Goal: Book appointment/travel/reservation

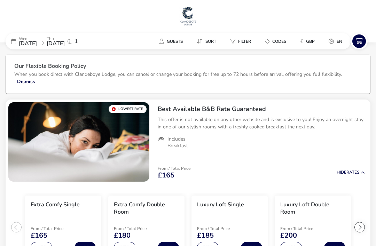
click at [175, 42] on span "Guests" at bounding box center [175, 42] width 16 height 6
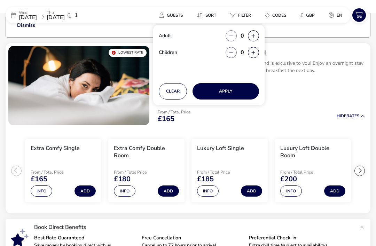
scroll to position [60, 0]
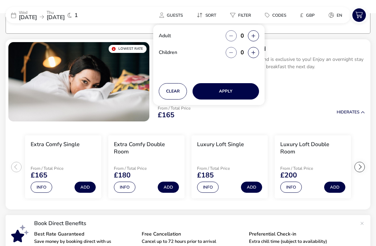
click at [257, 31] on div "0" at bounding box center [241, 35] width 33 height 11
click at [254, 32] on button "button" at bounding box center [253, 35] width 11 height 11
click at [255, 33] on button "button" at bounding box center [253, 35] width 11 height 11
click at [252, 37] on icon "button" at bounding box center [253, 36] width 4 height 5
click at [253, 34] on icon "button" at bounding box center [253, 36] width 4 height 5
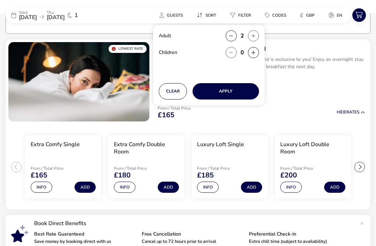
click at [255, 34] on icon "button" at bounding box center [253, 36] width 4 height 5
click at [255, 35] on icon "button" at bounding box center [253, 36] width 4 height 5
click at [251, 38] on icon "button" at bounding box center [253, 36] width 4 height 5
click at [238, 33] on div "2" at bounding box center [241, 35] width 33 height 11
click at [234, 36] on button "button" at bounding box center [230, 35] width 11 height 11
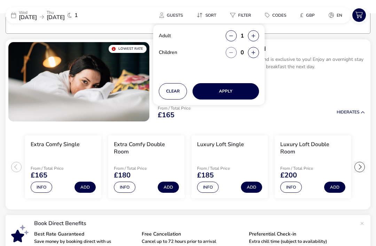
click at [253, 34] on icon "button" at bounding box center [253, 36] width 4 height 5
type input "2"
click at [255, 36] on button "button" at bounding box center [253, 35] width 11 height 11
click at [237, 89] on button "Apply" at bounding box center [225, 91] width 66 height 16
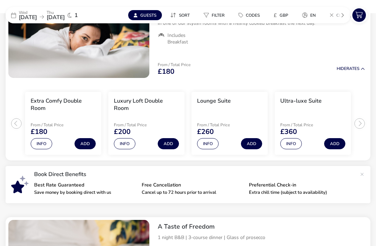
scroll to position [106, 0]
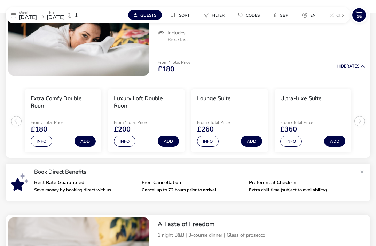
click at [16, 119] on ul "Extra Comfy Double Room From / Total Price £180 Info Add Luxury Loft Double Roo…" at bounding box center [188, 119] width 365 height 80
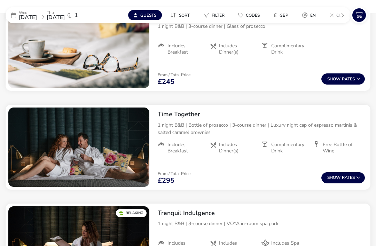
scroll to position [337, 0]
